Goal: Book appointment/travel/reservation

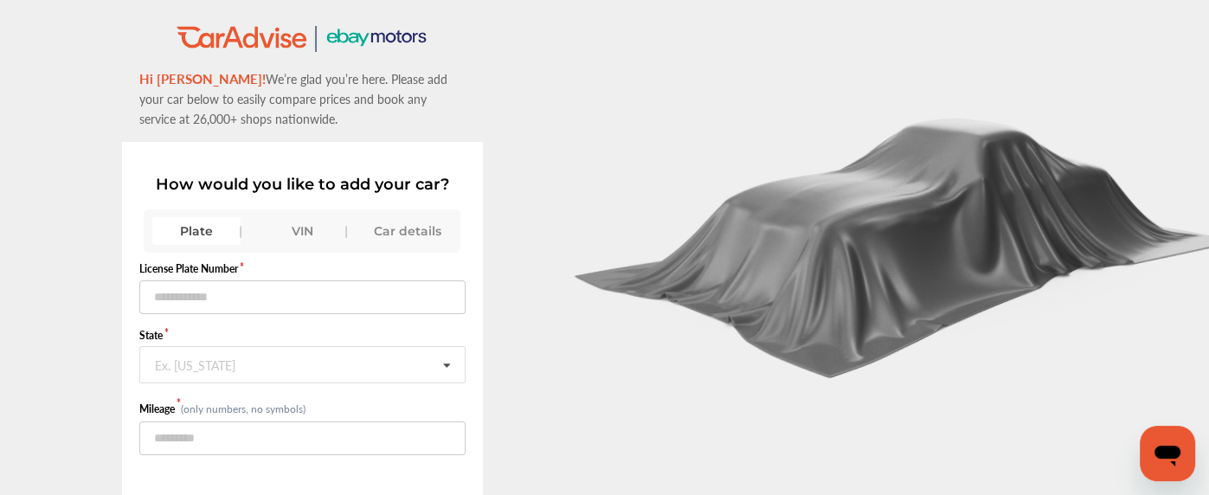
click at [297, 220] on div "VIN" at bounding box center [302, 231] width 88 height 28
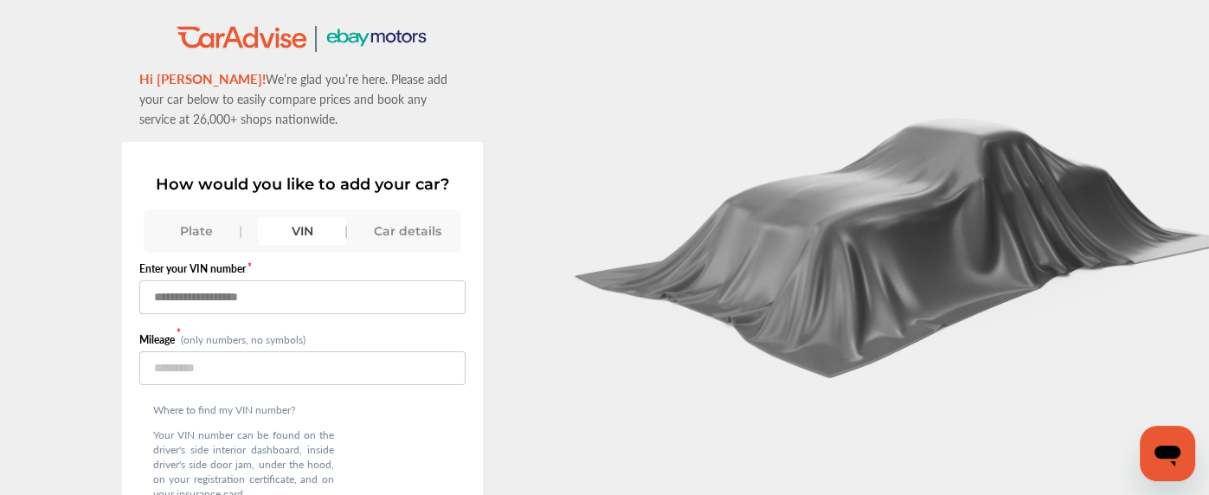
click at [249, 303] on input "text" at bounding box center [302, 297] width 326 height 34
type input "**********"
click at [172, 368] on input "number" at bounding box center [302, 368] width 326 height 34
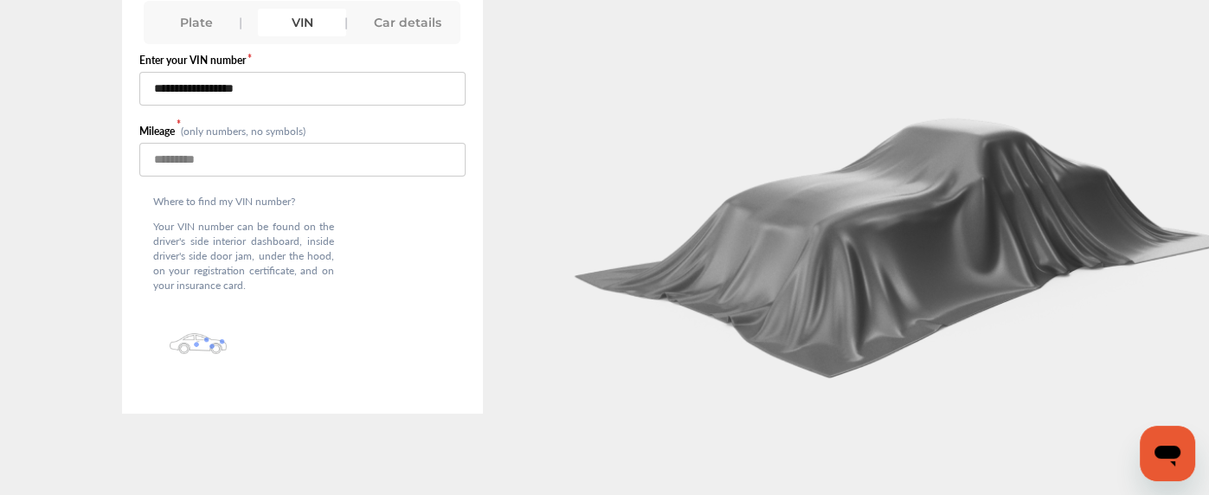
scroll to position [137, 0]
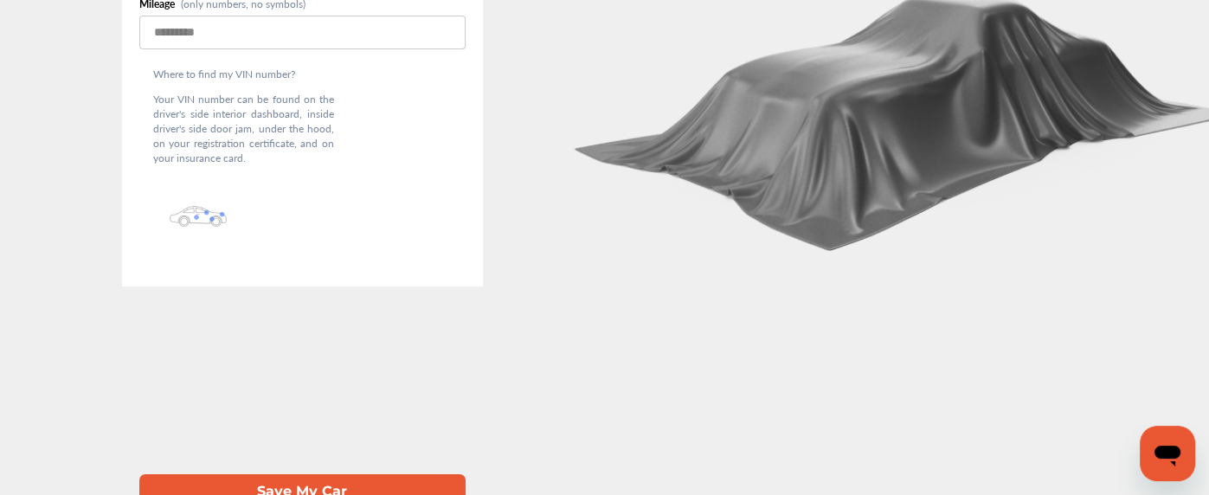
type input "*****"
click at [266, 474] on button "Save My Car" at bounding box center [302, 491] width 326 height 35
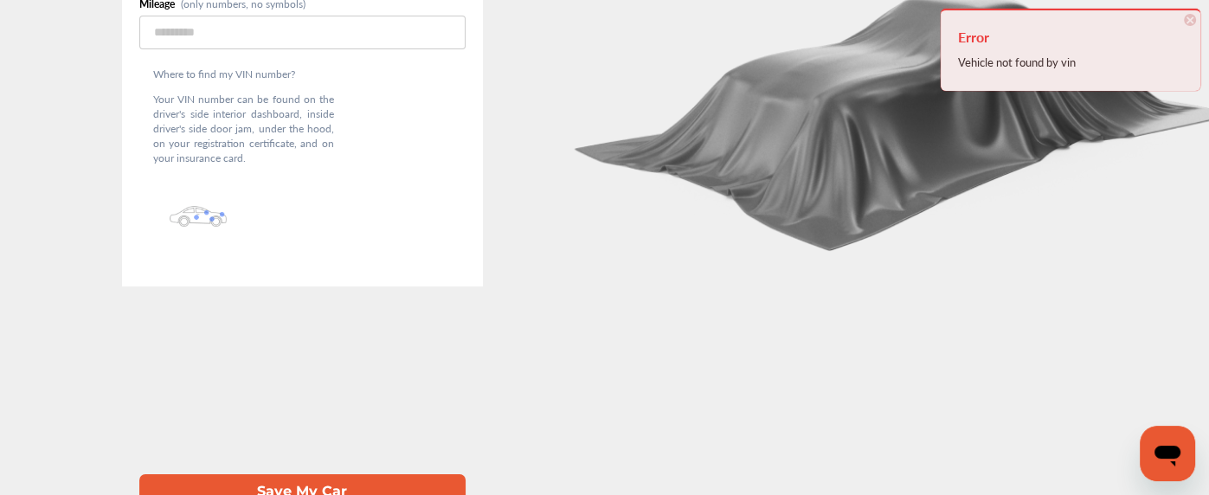
scroll to position [0, 0]
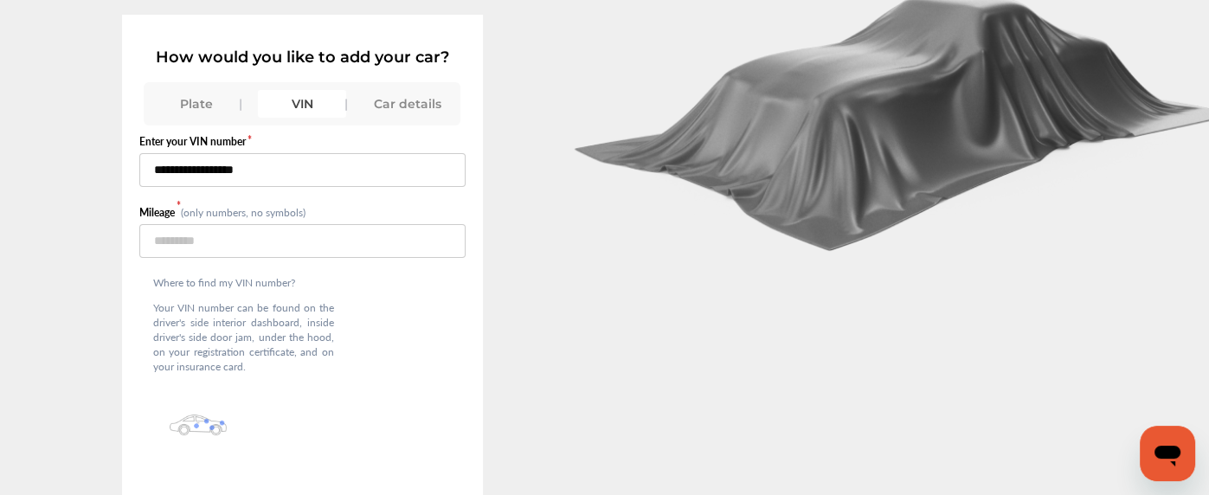
click at [259, 166] on input "**********" at bounding box center [302, 170] width 326 height 34
click at [266, 155] on input "**********" at bounding box center [302, 170] width 326 height 34
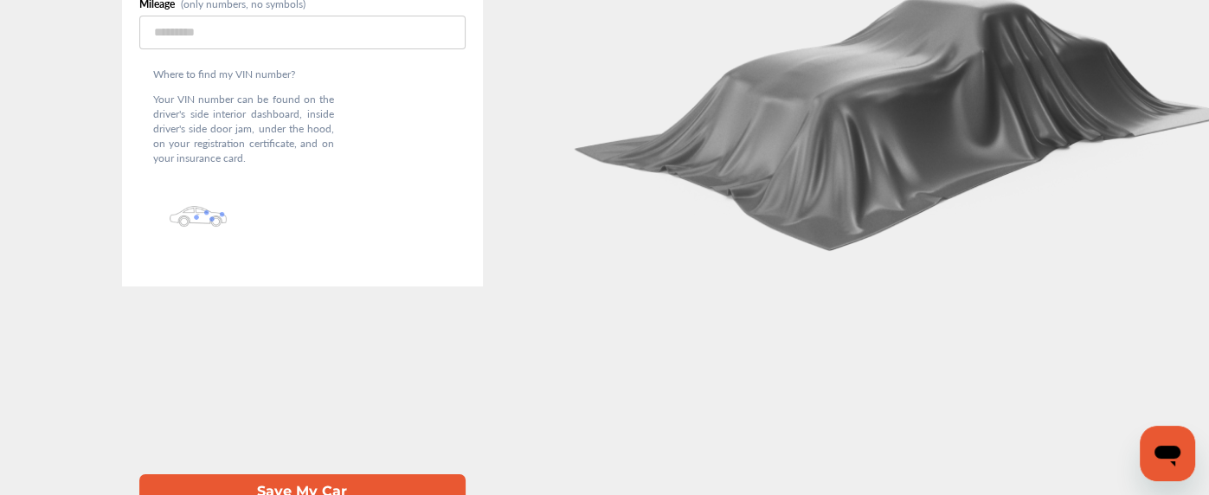
type input "**********"
click at [287, 474] on button "Save My Car" at bounding box center [302, 491] width 326 height 35
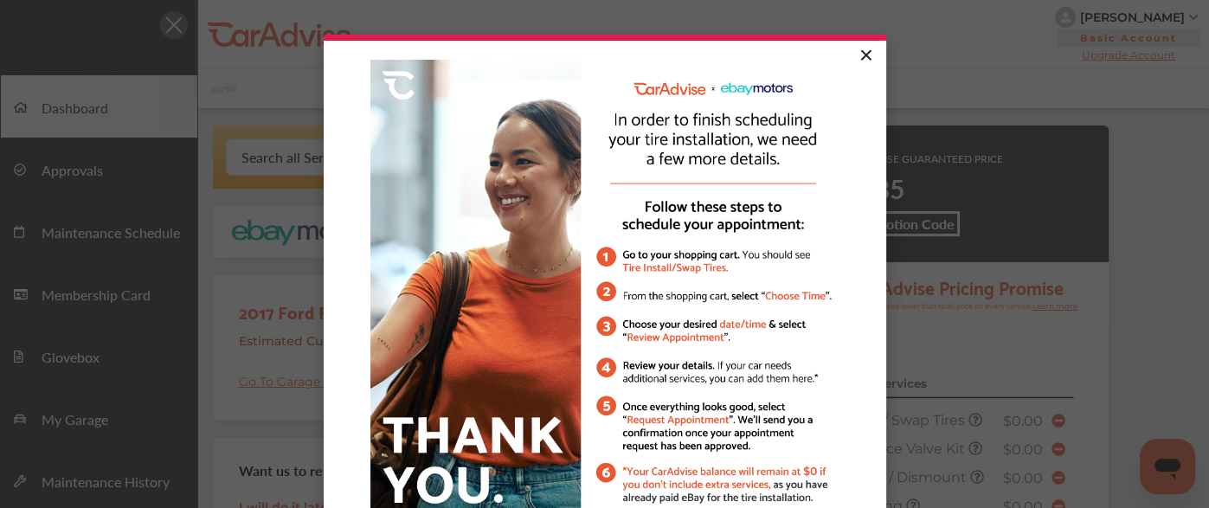
click at [862, 59] on link "×" at bounding box center [865, 56] width 30 height 31
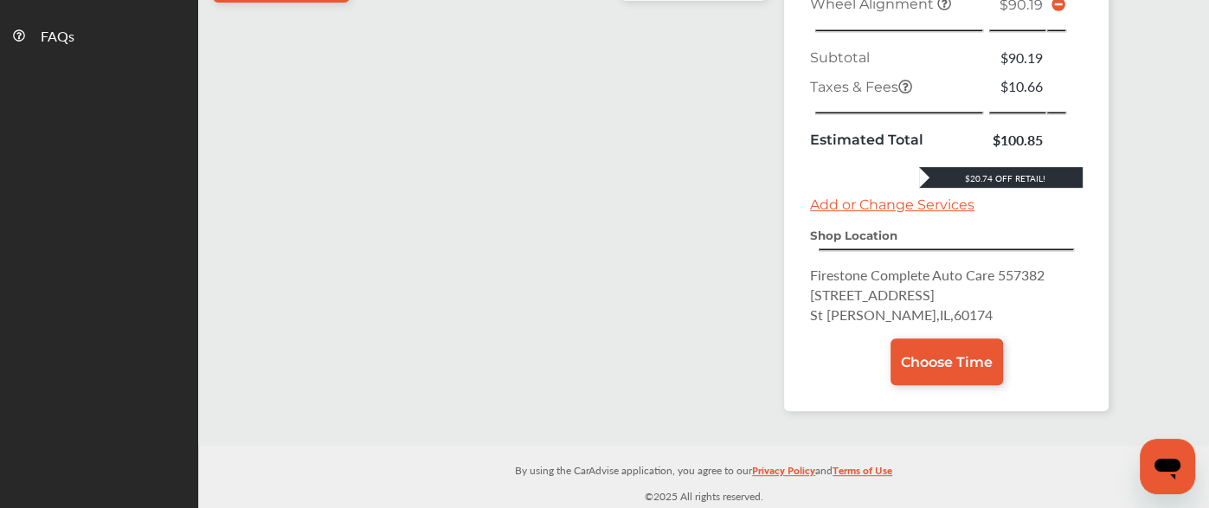
scroll to position [703, 0]
click at [882, 260] on div "Shop Location Firestone Complete Auto Care [STREET_ADDRESS][PERSON_NAME]" at bounding box center [946, 276] width 273 height 98
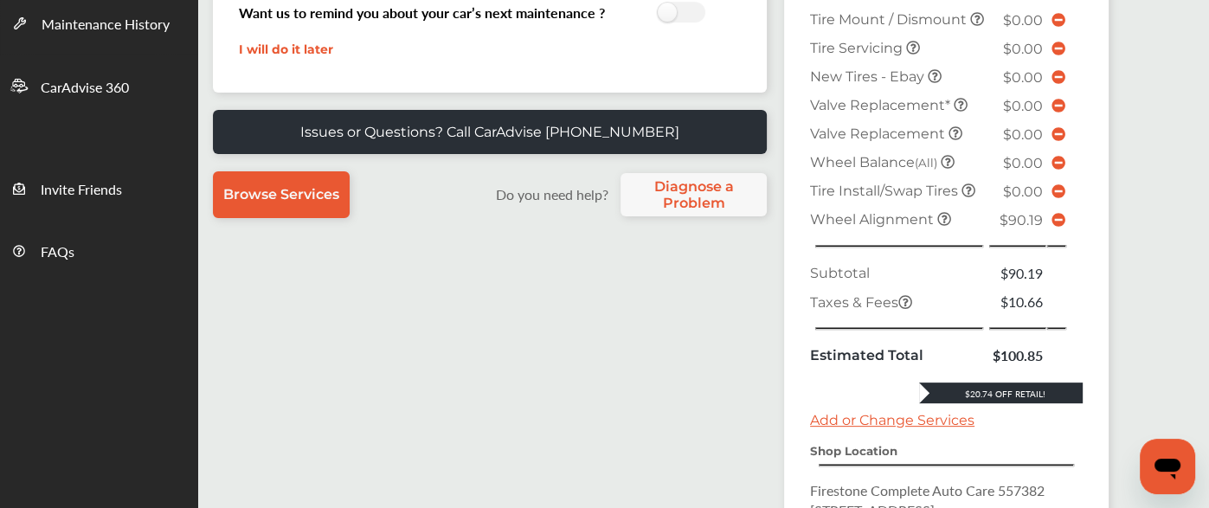
scroll to position [0, 0]
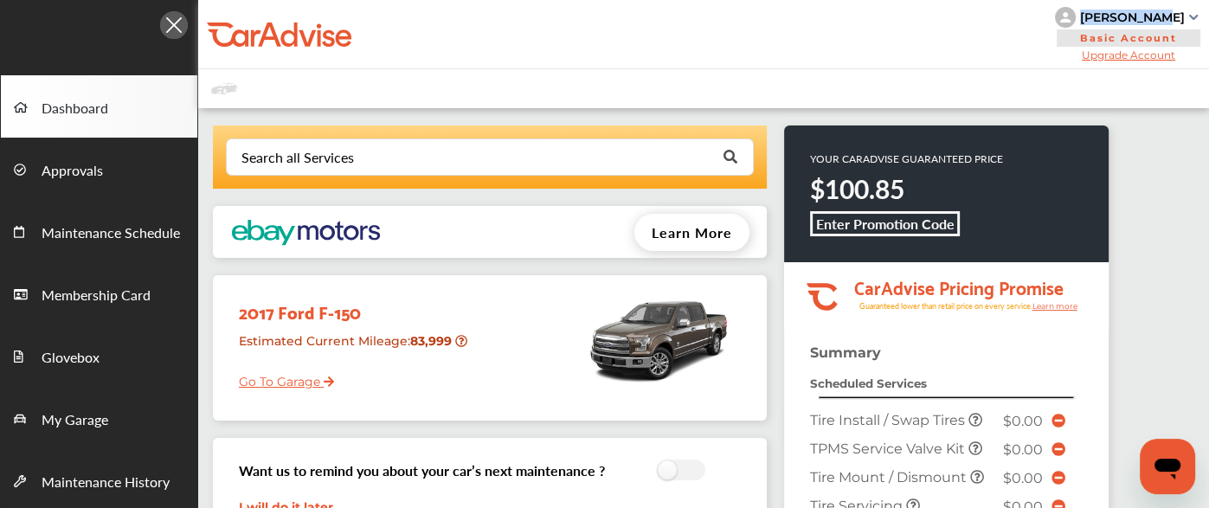
drag, startPoint x: 1184, startPoint y: 16, endPoint x: 1102, endPoint y: 16, distance: 82.2
click at [1102, 16] on div "[PERSON_NAME]" at bounding box center [1128, 17] width 147 height 21
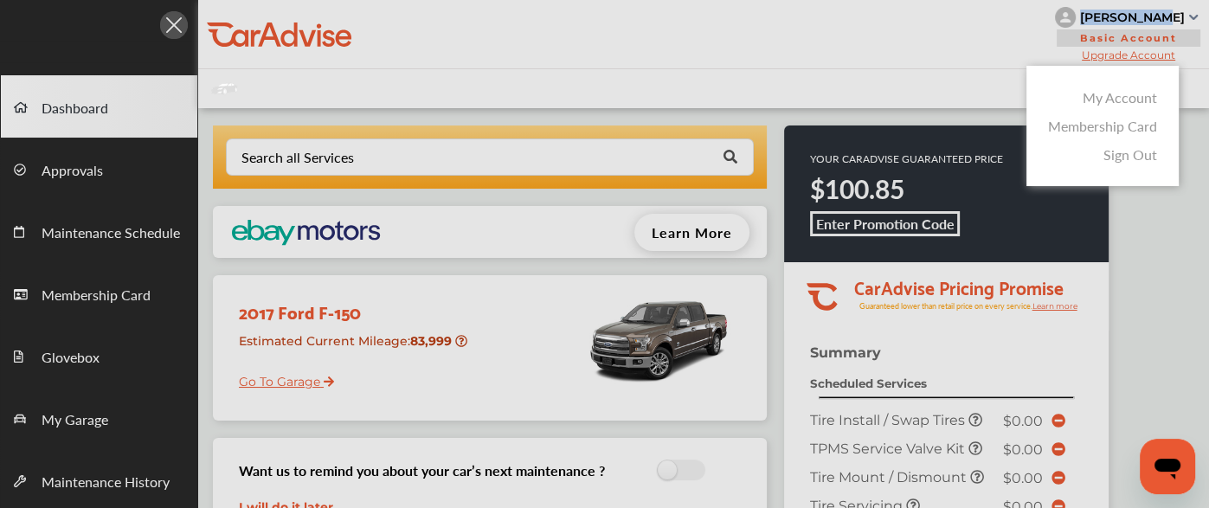
copy div "[PERSON_NAME]"
click at [369, 27] on div at bounding box center [604, 297] width 1209 height 594
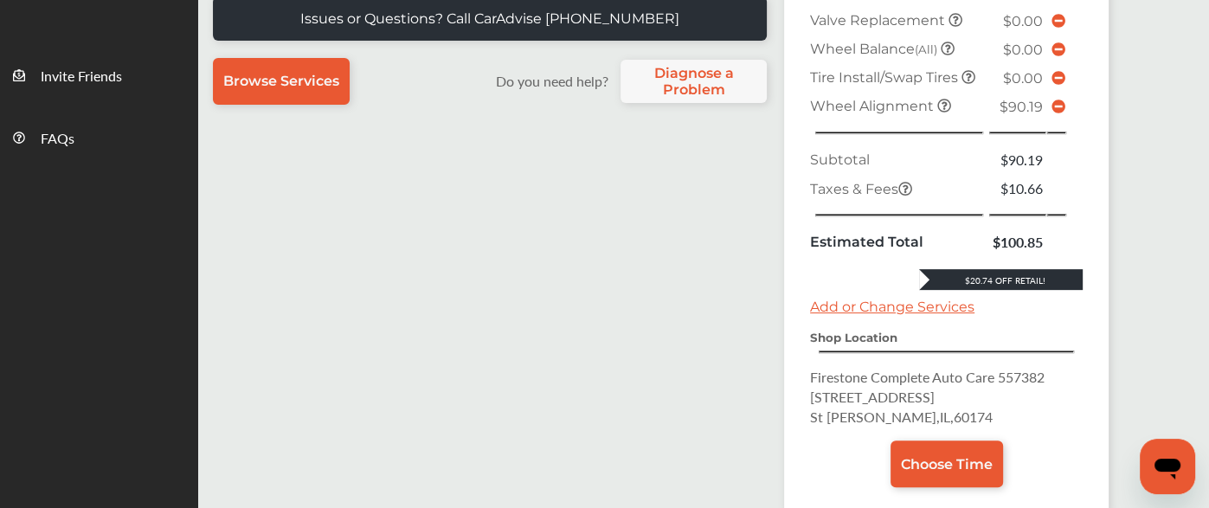
scroll to position [623, 0]
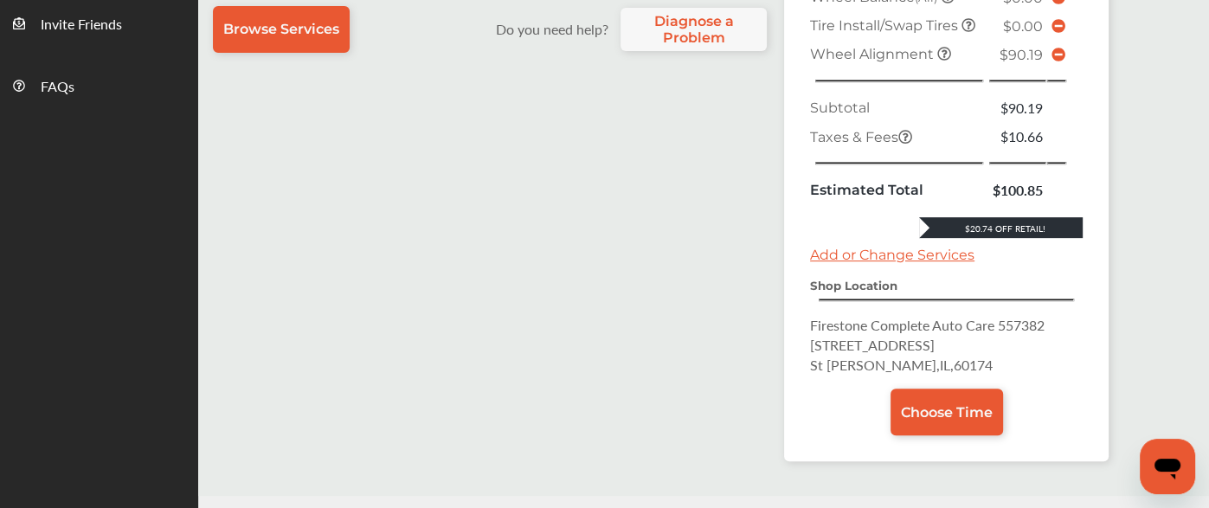
click at [1053, 61] on icon at bounding box center [1058, 55] width 14 height 14
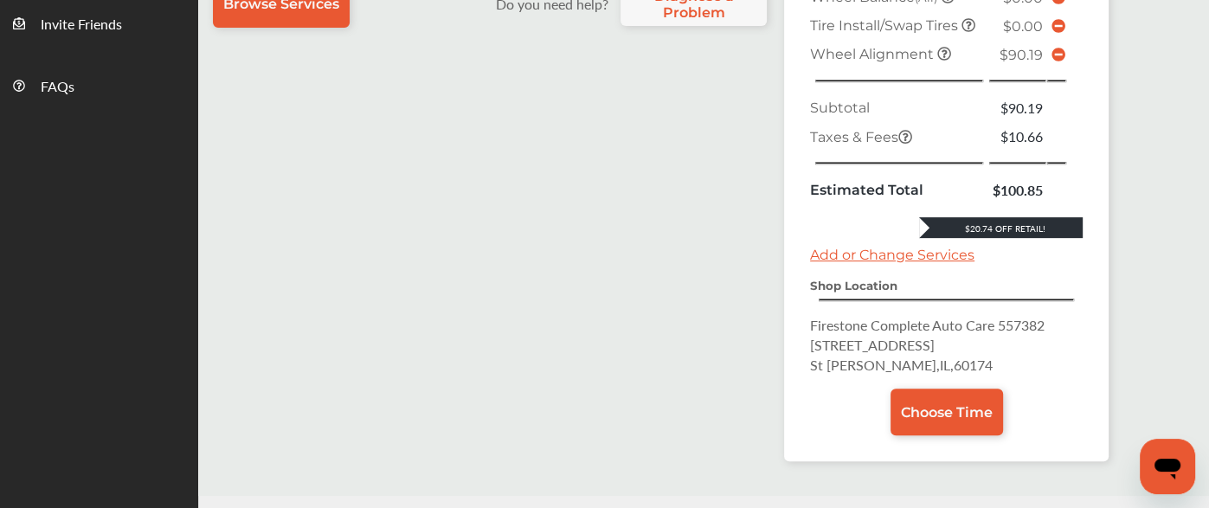
click at [1053, 61] on icon at bounding box center [1058, 55] width 14 height 14
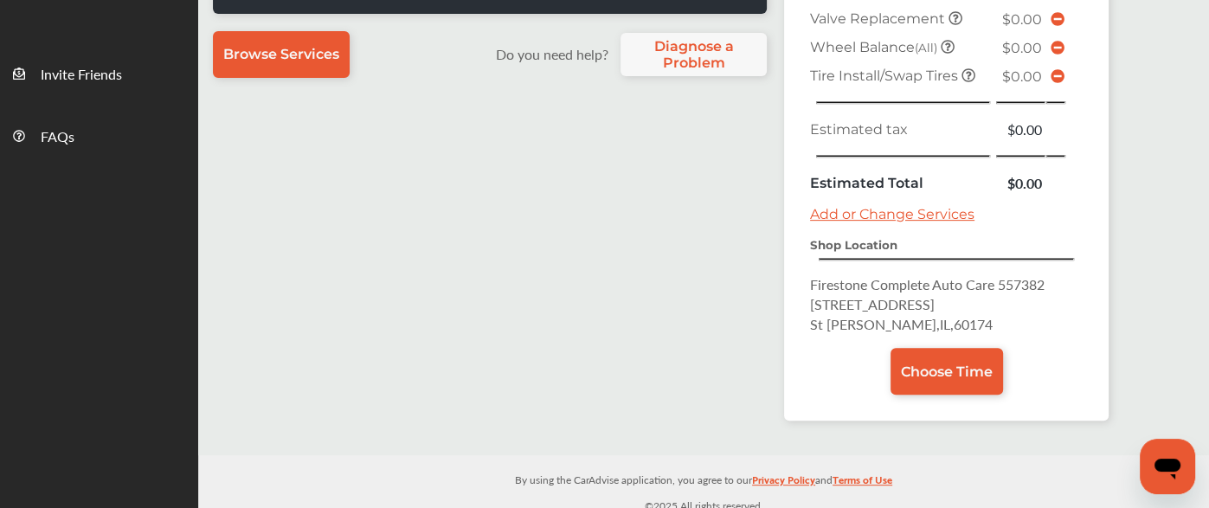
drag, startPoint x: 861, startPoint y: 142, endPoint x: 1017, endPoint y: 127, distance: 156.4
click at [1017, 127] on tbody "Tire Install / Swap Tires $0.00 TPMS Service Valve Kit $0.00 Tire Mount / Dismo…" at bounding box center [941, 19] width 273 height 373
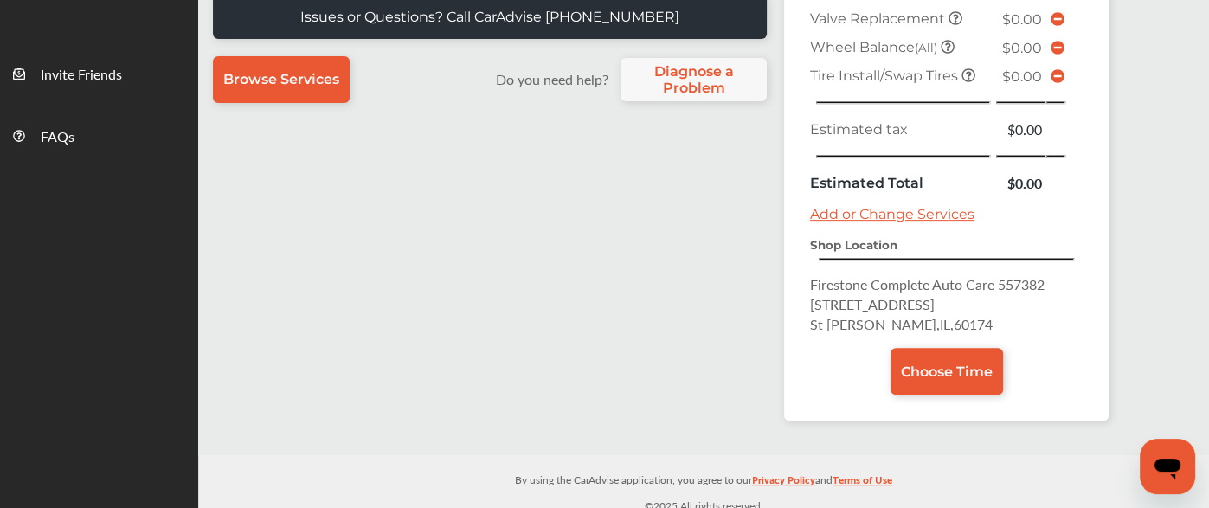
click at [947, 363] on span "Choose Time" at bounding box center [947, 371] width 92 height 16
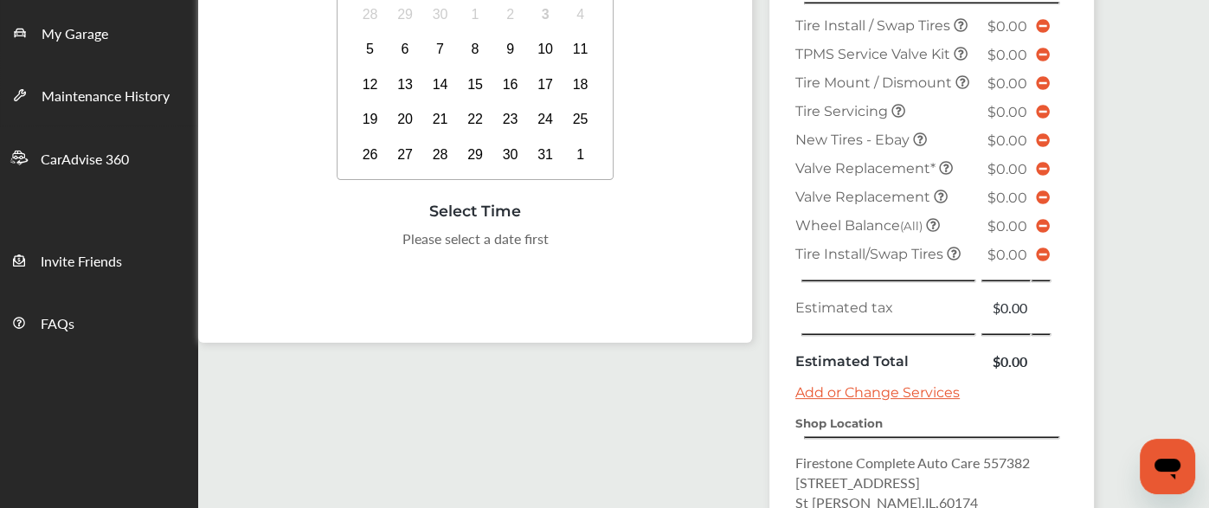
scroll to position [302, 0]
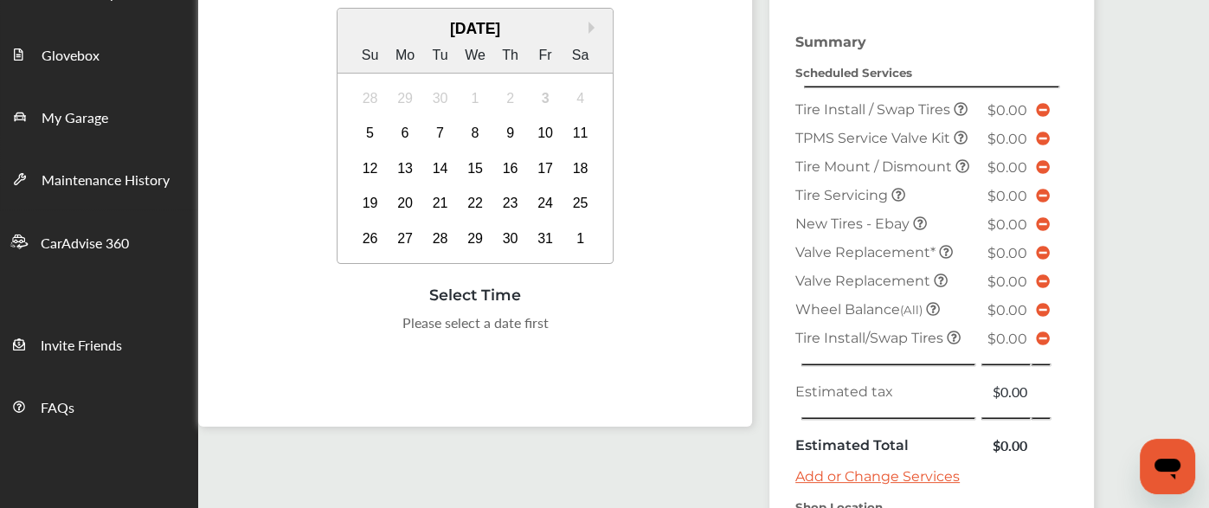
click at [574, 258] on div "[DATE] Su Mo Tu We Th Fr Sa 28 29 30 1 2 3 4 5 6 7 8 9 10 11 12 13 14 15 16 17 …" at bounding box center [475, 136] width 276 height 254
click at [858, 97] on td "Tire Install / Swap Tires" at bounding box center [885, 109] width 189 height 29
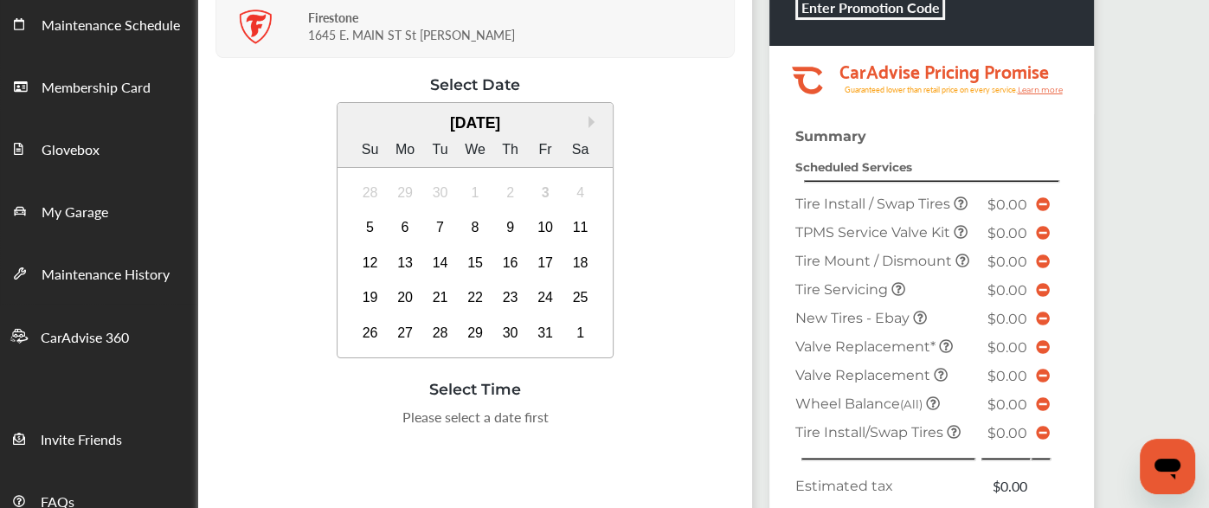
scroll to position [209, 0]
click at [366, 222] on div "5" at bounding box center [370, 227] width 28 height 28
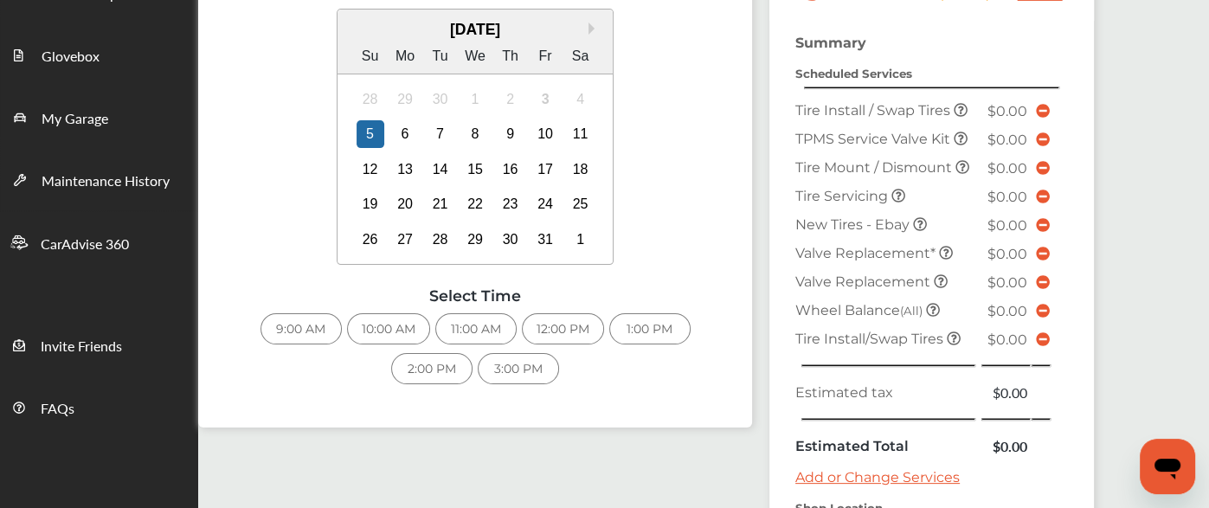
scroll to position [337, 0]
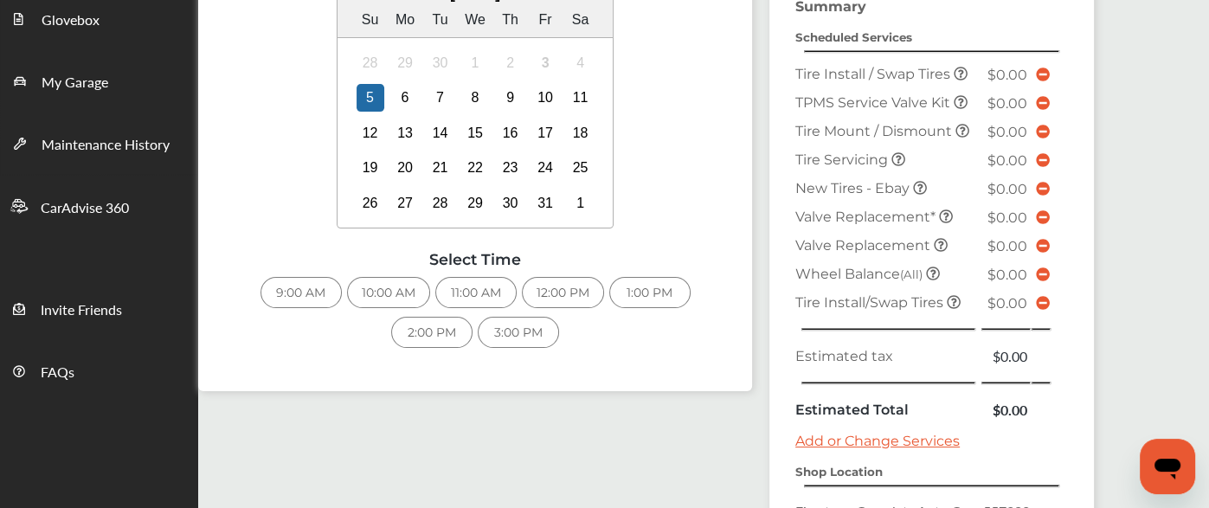
click at [311, 321] on div "9:00 AM 10:00 AM 11:00 AM 12:00 PM 1:00 PM 2:00 PM 3:00 PM" at bounding box center [474, 317] width 519 height 80
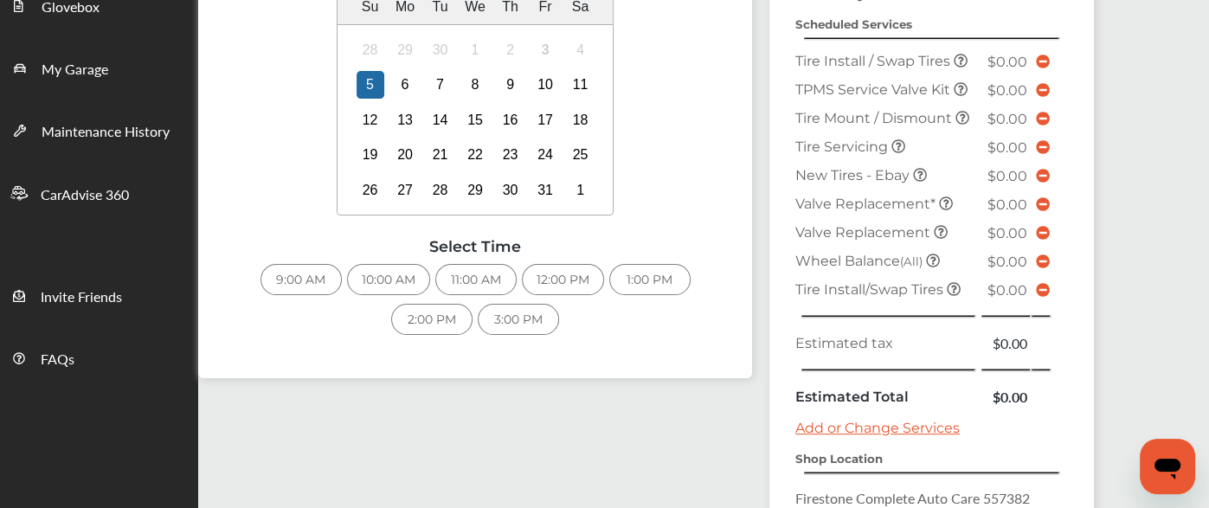
click at [302, 279] on div "9:00 AM" at bounding box center [300, 279] width 81 height 31
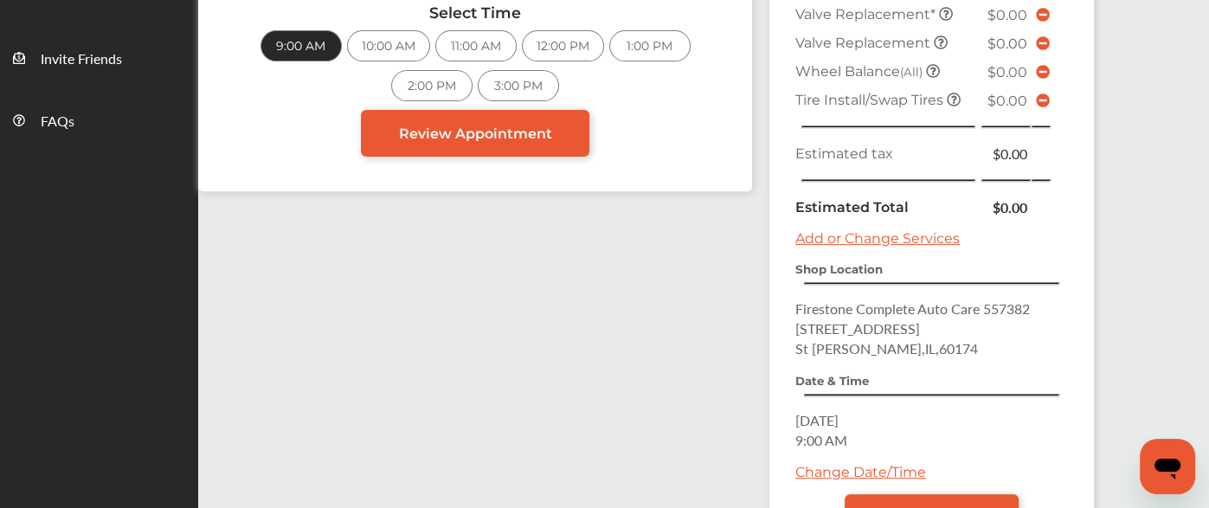
scroll to position [589, 0]
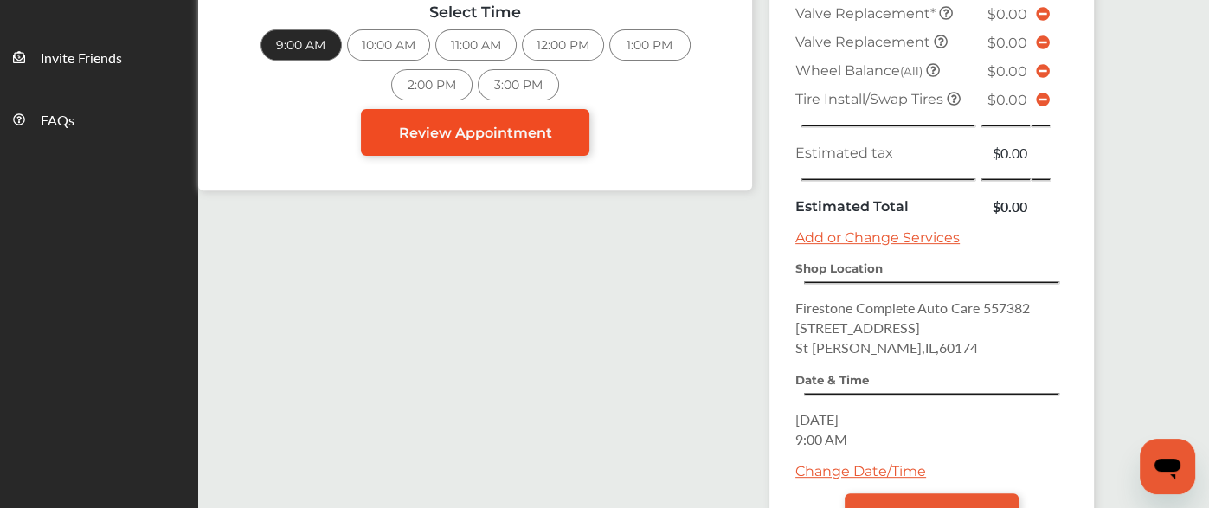
click at [439, 131] on span "Review Appointment" at bounding box center [475, 133] width 153 height 16
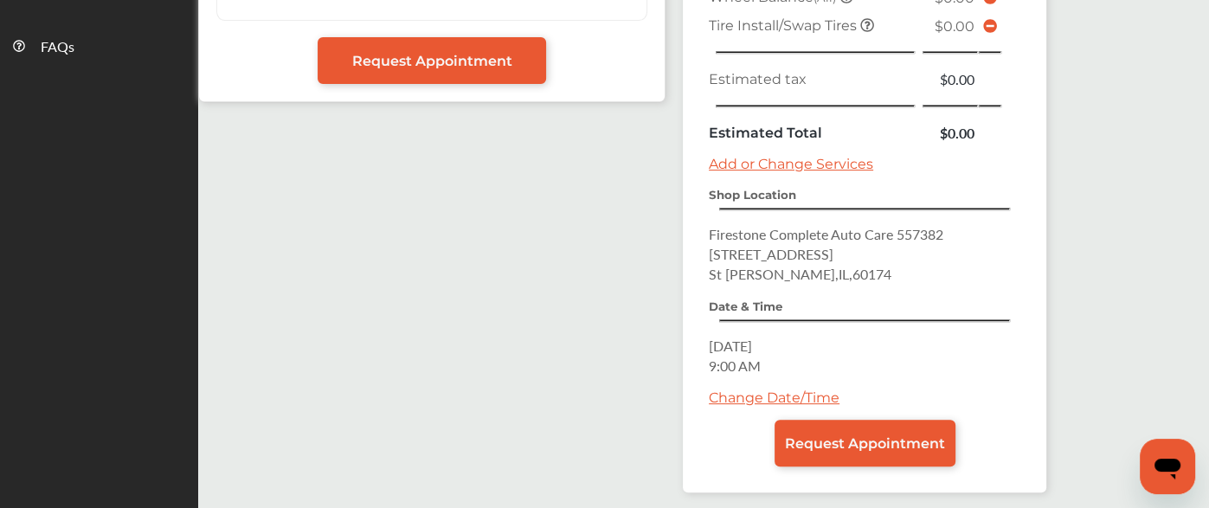
scroll to position [723, 0]
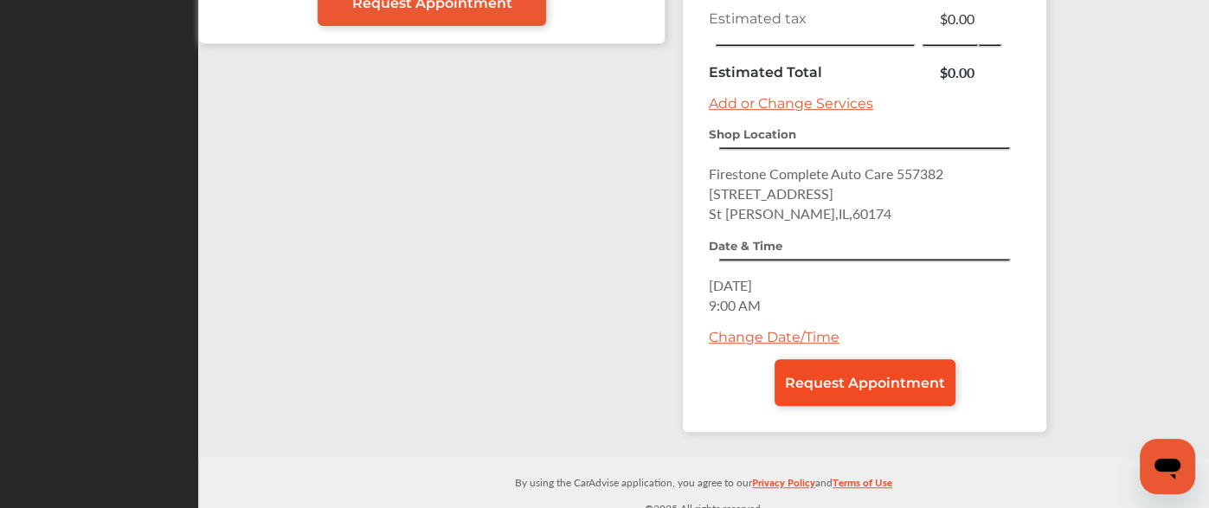
click at [864, 375] on span "Request Appointment" at bounding box center [865, 383] width 160 height 16
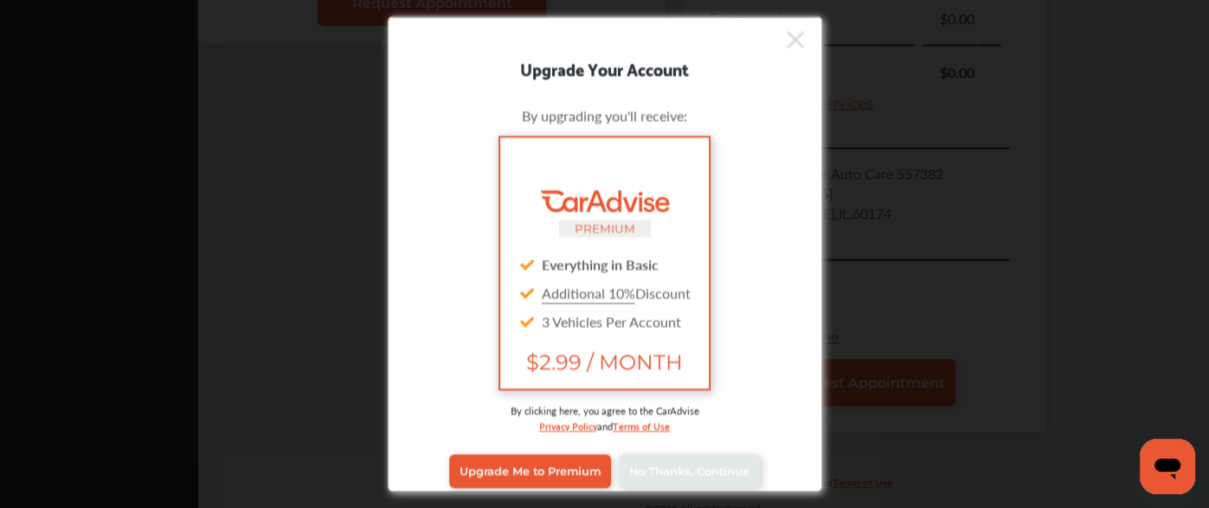
scroll to position [14, 0]
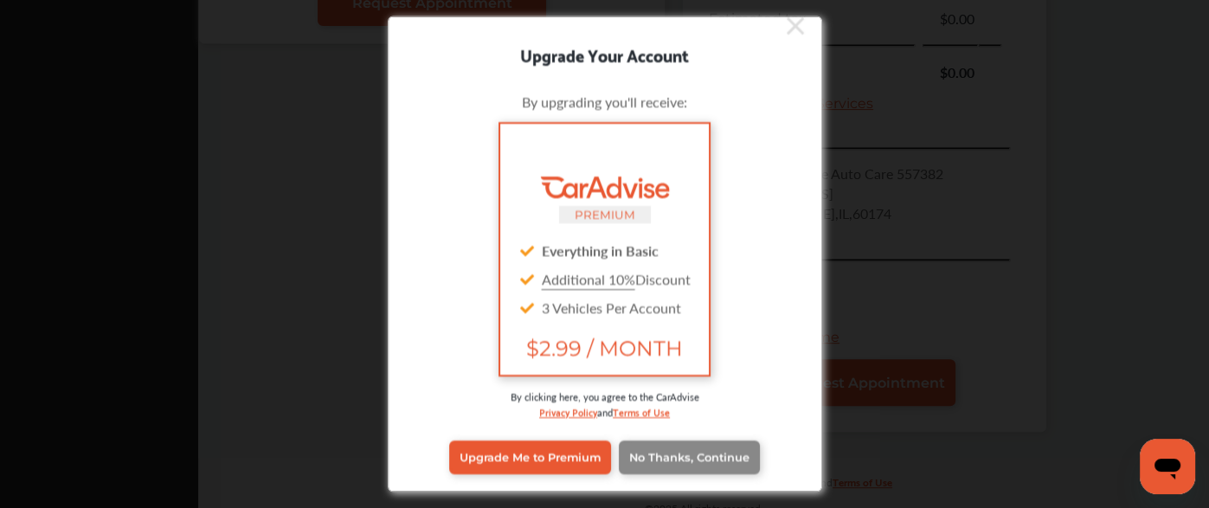
click at [666, 463] on link "No Thanks, Continue" at bounding box center [689, 456] width 141 height 33
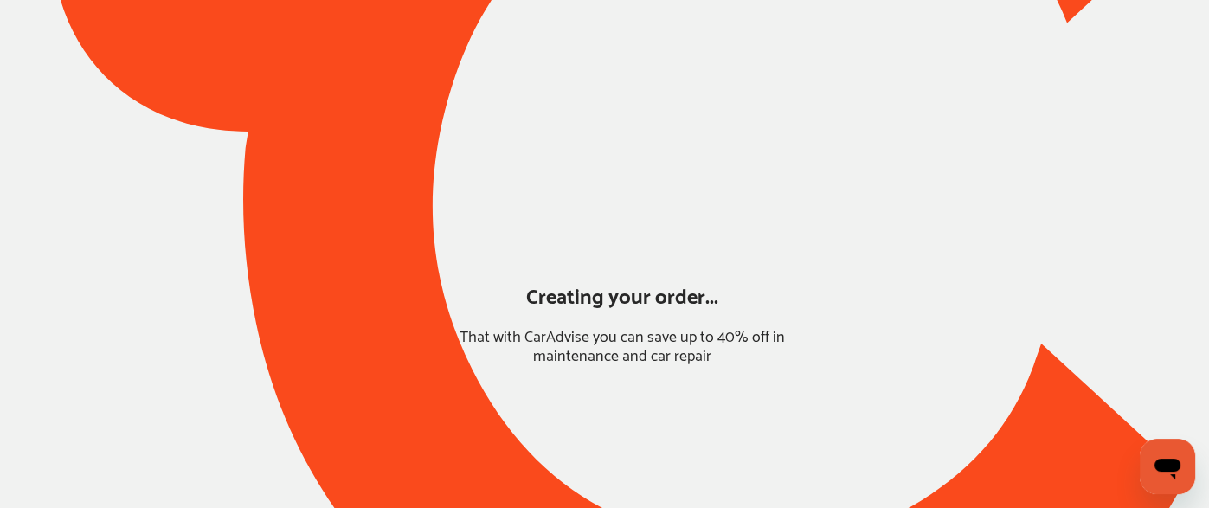
scroll to position [229, 0]
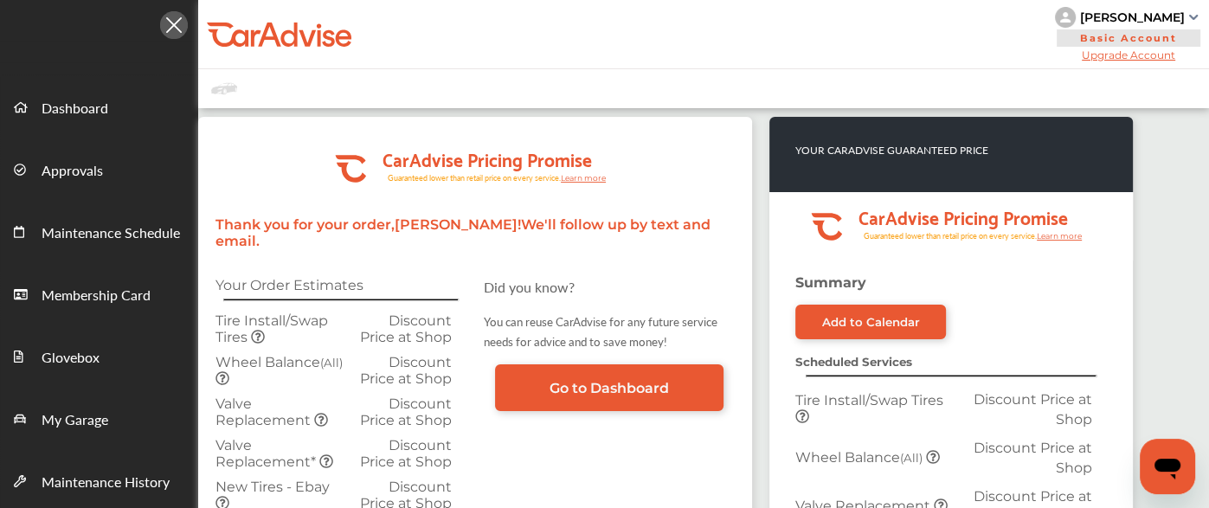
click at [312, 88] on div at bounding box center [703, 88] width 1010 height 39
click at [386, 144] on tspan "CarAdvise Pricing Promise" at bounding box center [486, 158] width 209 height 31
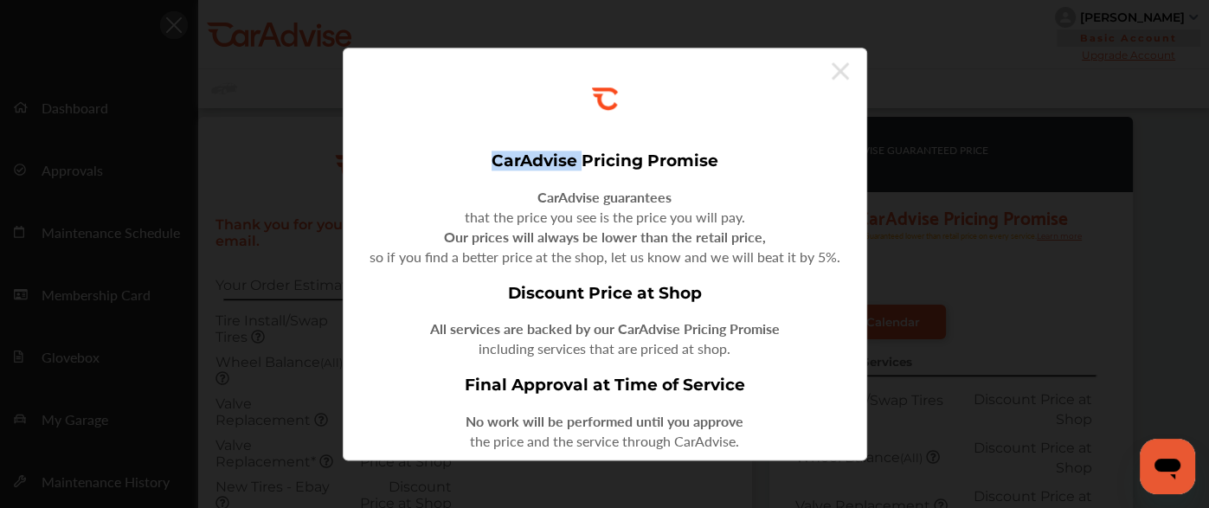
click at [386, 144] on div "CarAdvise Pricing Promise CarAdvise guarantees that the price you see is the pr…" at bounding box center [604, 293] width 523 height 316
click at [889, 43] on div ".st0{fill:#FA4A1C;} CarAdvise Pricing Promise CarAdvise guarantees that the pri…" at bounding box center [604, 254] width 1209 height 508
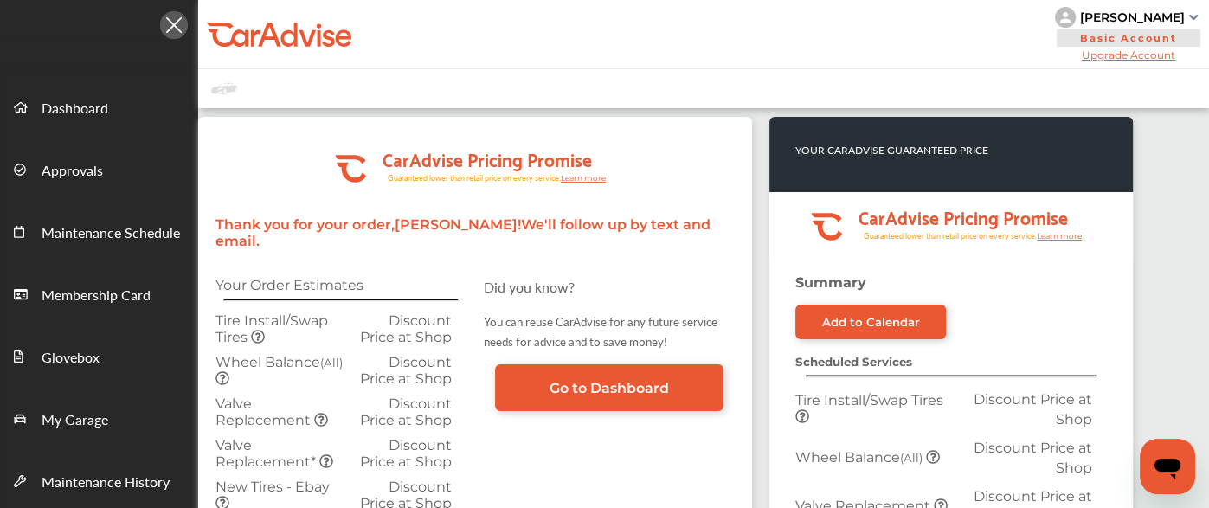
click at [339, 234] on div ".cls-1 { clip-path: url(#clip-Pricing_Promise_Banner); } .cls-2 { fill: #fff; }…" at bounding box center [475, 458] width 554 height 683
